Goal: Information Seeking & Learning: Learn about a topic

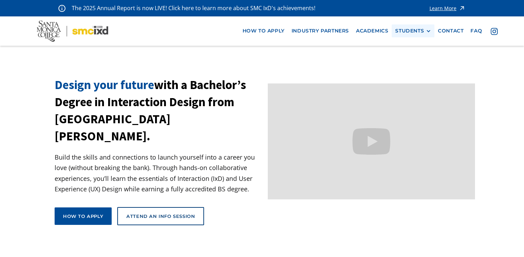
click at [411, 30] on div "STUDENTS" at bounding box center [409, 31] width 29 height 6
click at [413, 58] on link "Current Students" at bounding box center [426, 56] width 63 height 13
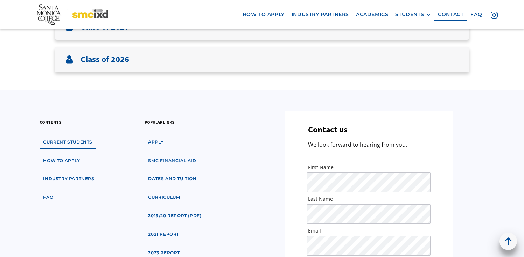
scroll to position [179, 0]
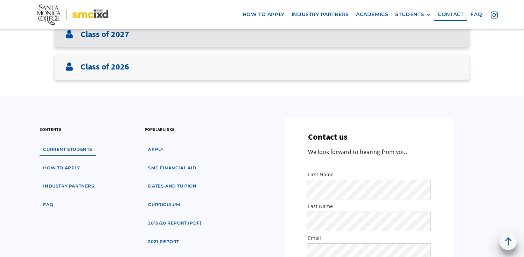
click at [400, 40] on div "Class of 2027" at bounding box center [262, 35] width 415 height 26
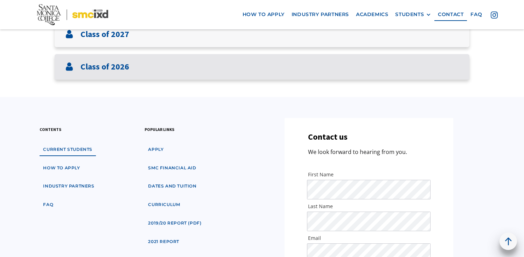
click at [396, 69] on div "Class of 2026" at bounding box center [262, 67] width 415 height 26
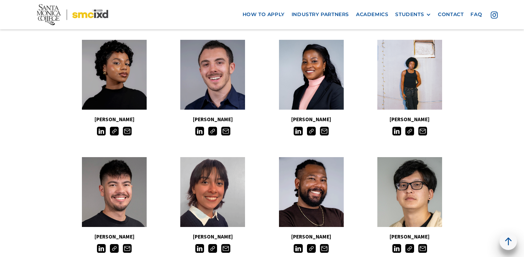
scroll to position [542, 0]
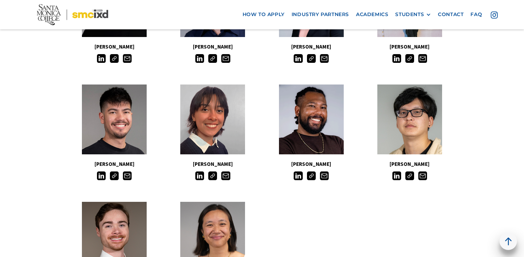
click at [312, 178] on img at bounding box center [311, 176] width 9 height 9
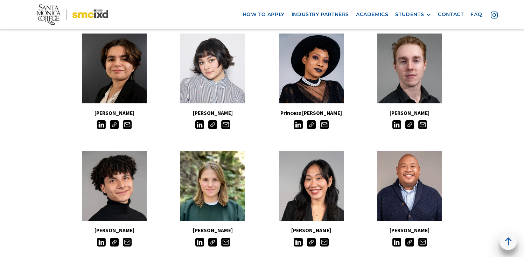
scroll to position [234, 0]
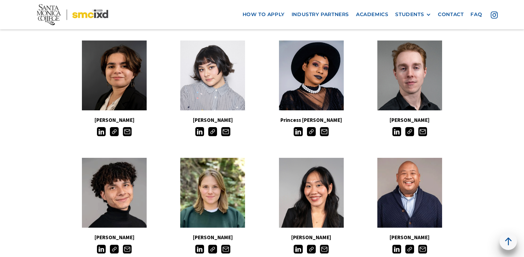
click at [310, 130] on img at bounding box center [311, 131] width 9 height 9
